Goal: Task Accomplishment & Management: Manage account settings

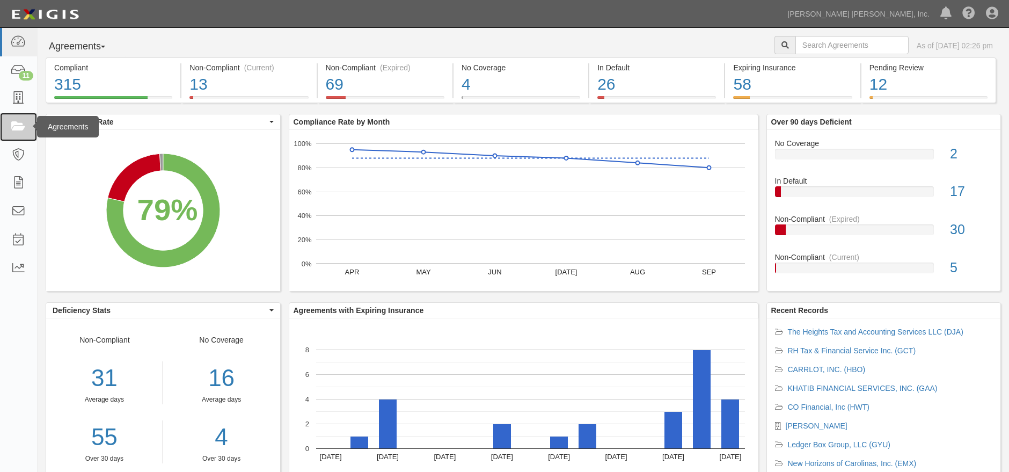
click at [22, 123] on icon at bounding box center [18, 127] width 15 height 12
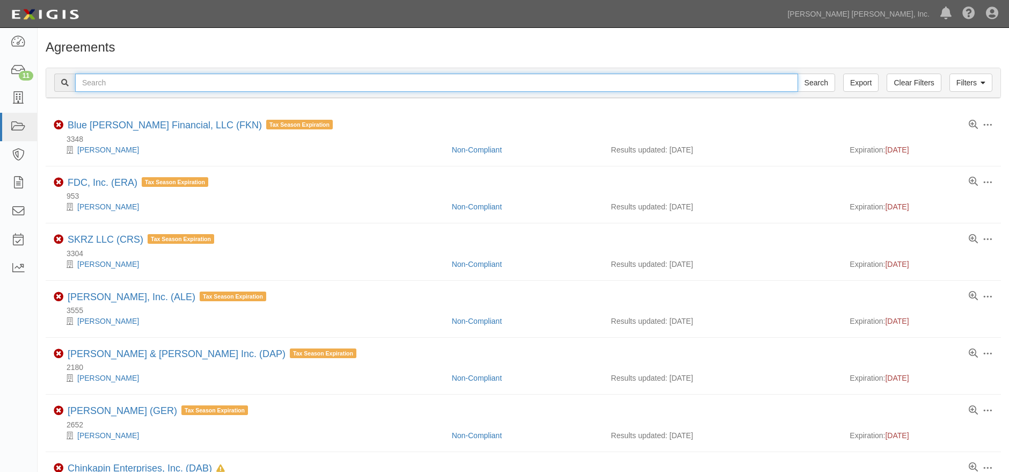
click at [425, 87] on input "text" at bounding box center [436, 83] width 723 height 18
type input "2705"
click at [798, 74] on input "Search" at bounding box center [817, 83] width 38 height 18
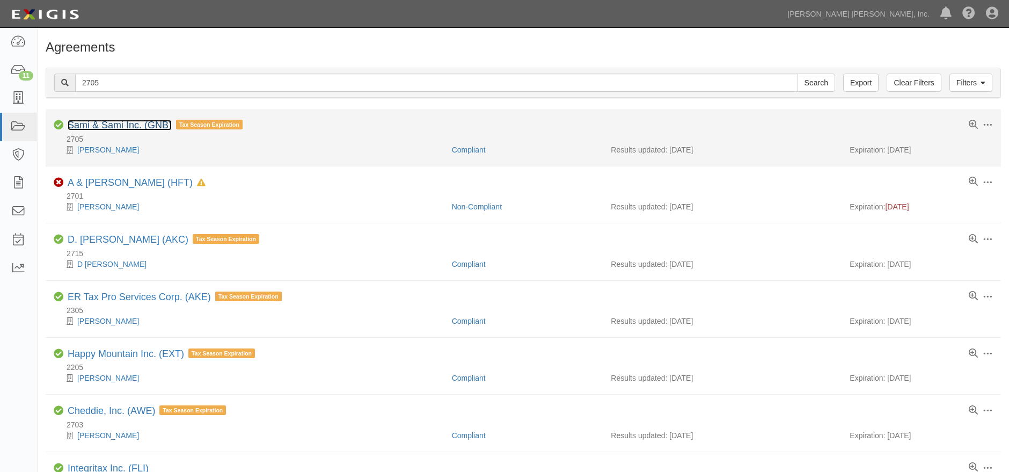
click at [107, 125] on link "Sami & Sami Inc. (GNB)" at bounding box center [120, 125] width 104 height 11
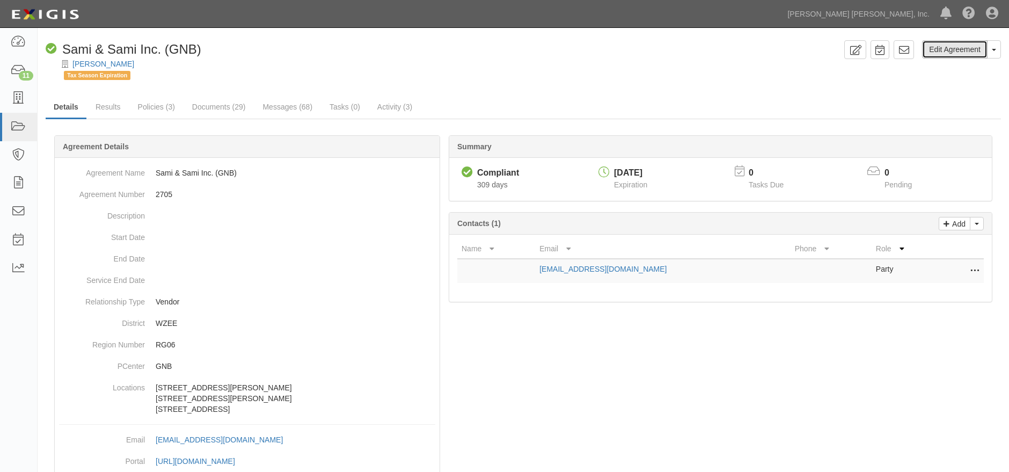
click at [966, 51] on link "Edit Agreement" at bounding box center [954, 49] width 65 height 18
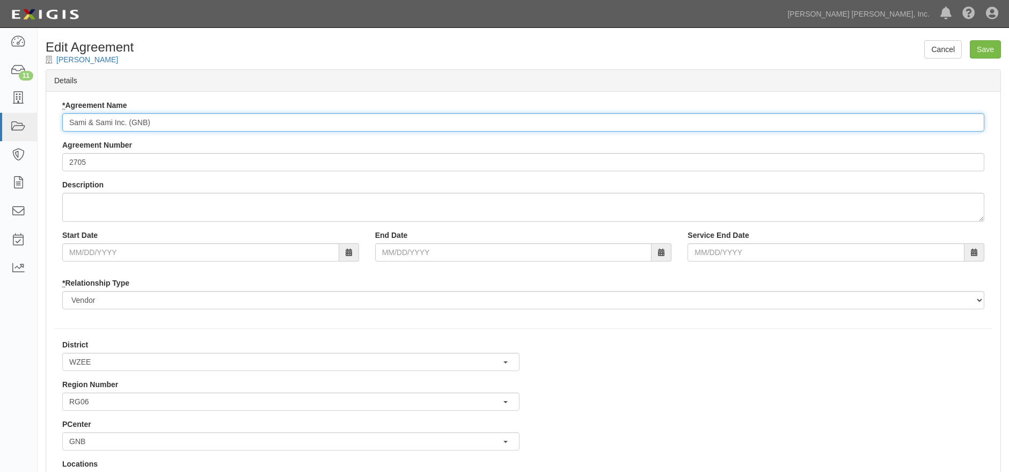
drag, startPoint x: 125, startPoint y: 120, endPoint x: 48, endPoint y: 118, distance: 77.3
click at [48, 118] on div "* Agreement Name Sami & Sami Inc. (GNB) Agreement Number 2705 Description Start…" at bounding box center [523, 208] width 954 height 217
paste input "RI TAX PROS LLC"
type input "SRI TAX PROS LLC (GNB)"
click at [989, 48] on input "Save" at bounding box center [985, 49] width 31 height 18
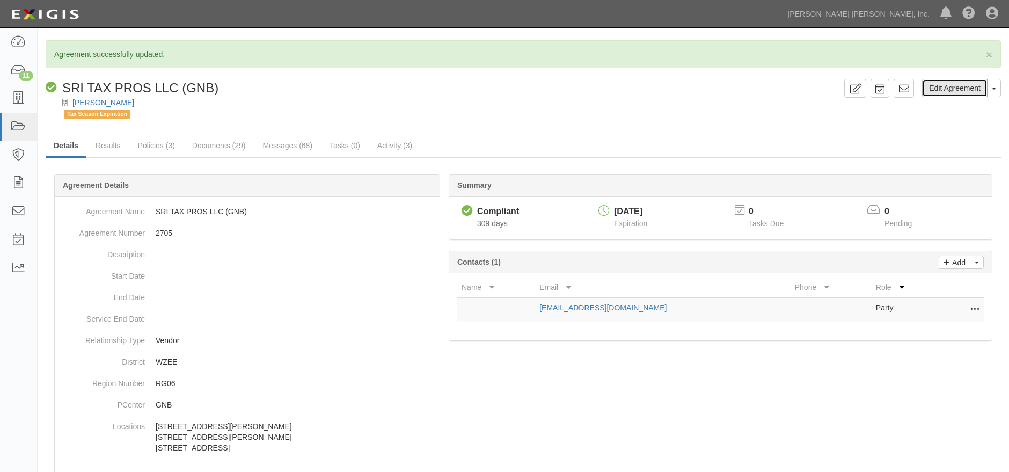
click at [956, 92] on link "Edit Agreement" at bounding box center [954, 88] width 65 height 18
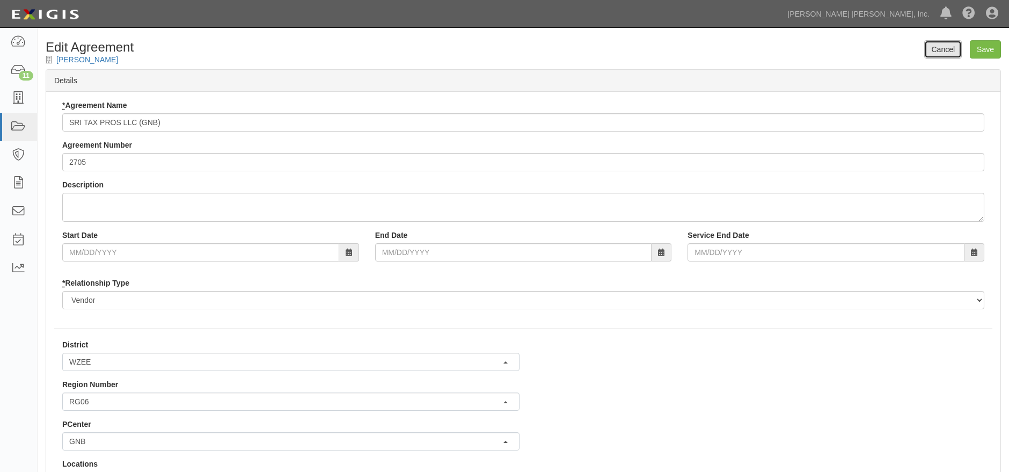
click at [939, 47] on link "Cancel" at bounding box center [943, 49] width 38 height 18
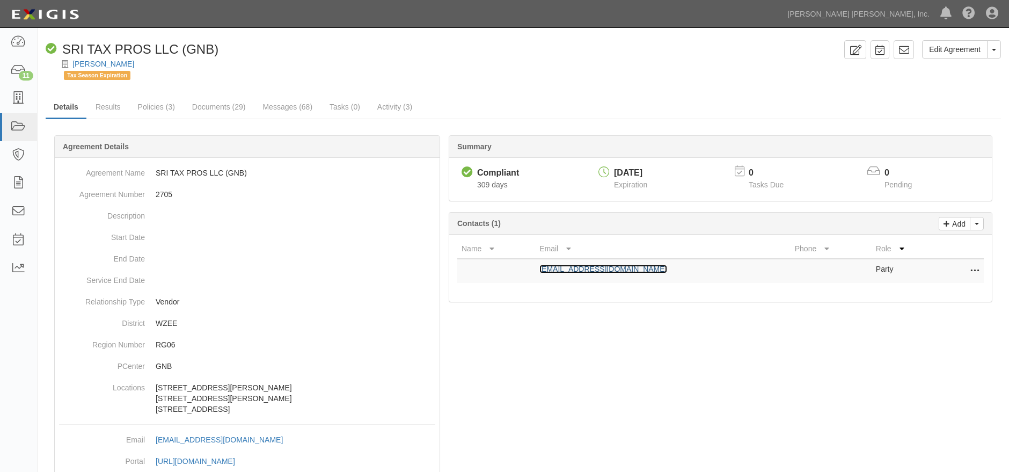
click at [615, 268] on link "samiandsami@sbcglobal.net" at bounding box center [602, 269] width 127 height 9
click at [976, 267] on icon at bounding box center [974, 271] width 9 height 14
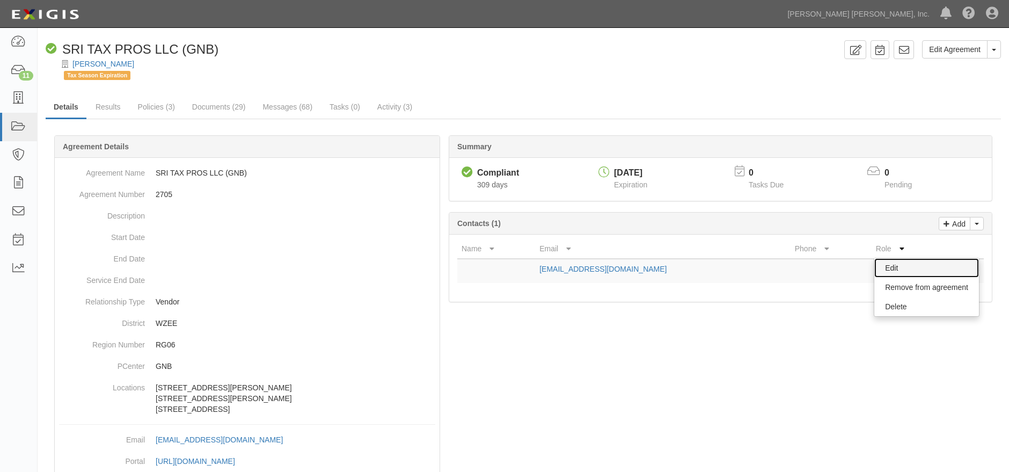
click at [915, 266] on link "Edit" at bounding box center [926, 267] width 105 height 19
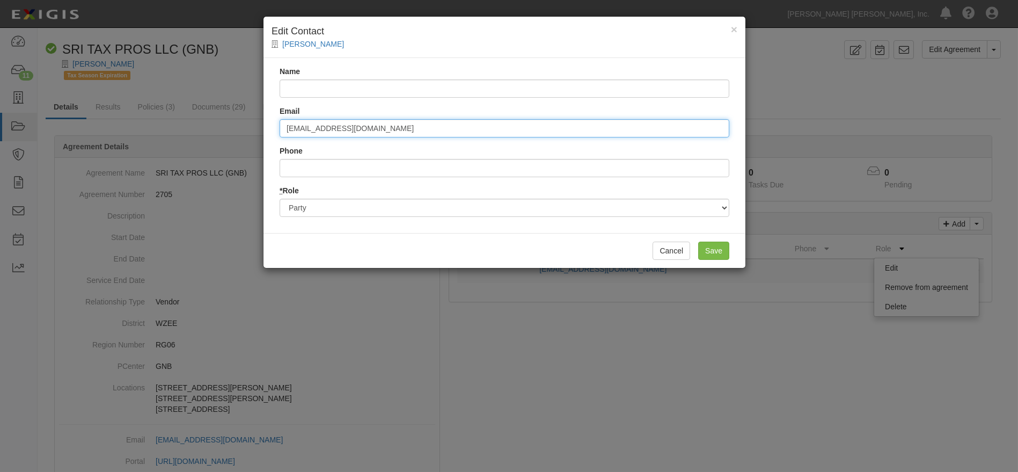
drag, startPoint x: 391, startPoint y: 128, endPoint x: 157, endPoint y: 155, distance: 235.5
click at [157, 155] on div "× Edit Contact Sami Massih Name Email samiandsami@sbcglobal.net Phone * Role Pa…" at bounding box center [509, 236] width 1018 height 472
paste input "myjhoffice@gmail.com"
type input "myjhoffice@gmail.com"
click at [718, 250] on input "Save" at bounding box center [713, 251] width 31 height 18
